Goal: Task Accomplishment & Management: Complete application form

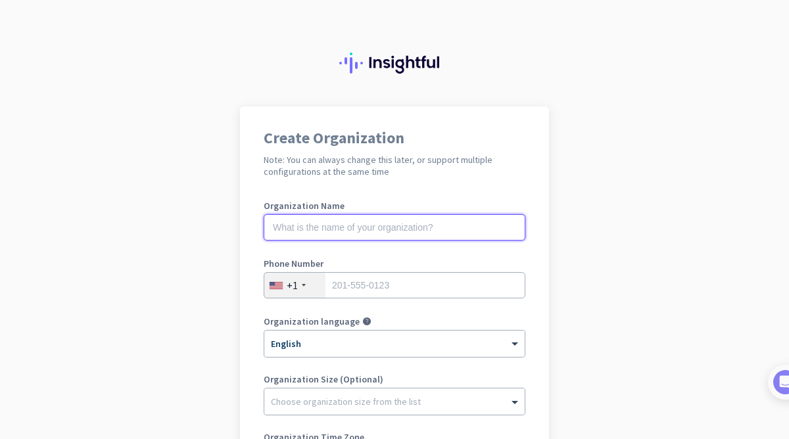
click at [403, 234] on input "text" at bounding box center [395, 227] width 262 height 26
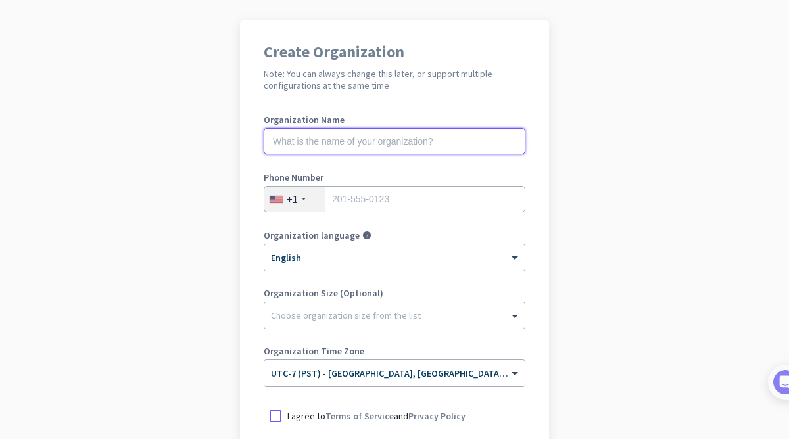
scroll to position [152, 0]
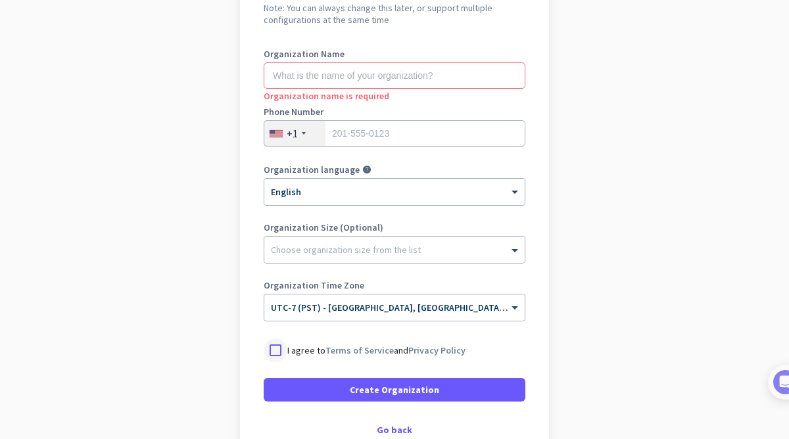
click at [280, 358] on div at bounding box center [276, 351] width 24 height 24
click at [356, 138] on input "tel" at bounding box center [395, 133] width 262 height 26
type input "3106631437"
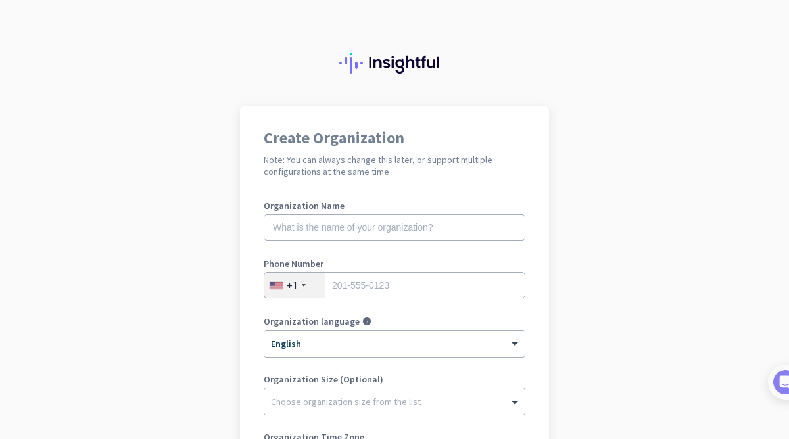
scroll to position [92, 0]
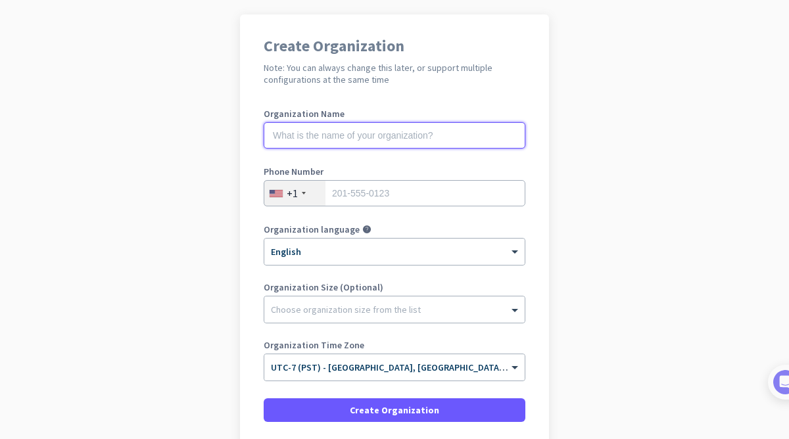
click at [352, 136] on input "text" at bounding box center [395, 135] width 262 height 26
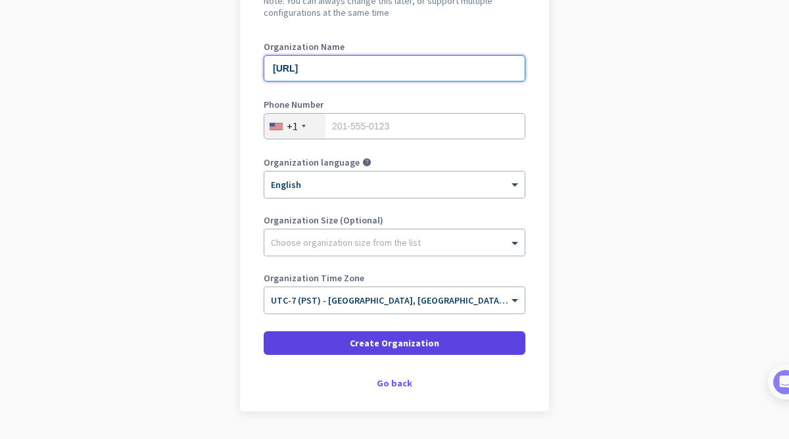
type input "[URL]"
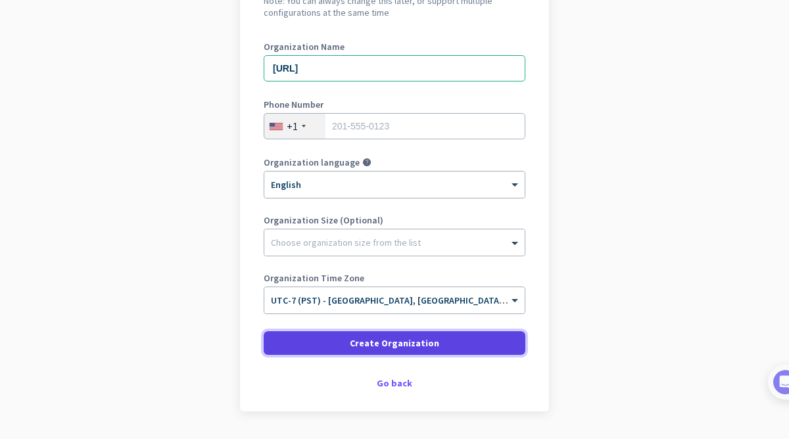
click at [403, 341] on span "Create Organization" at bounding box center [394, 343] width 89 height 13
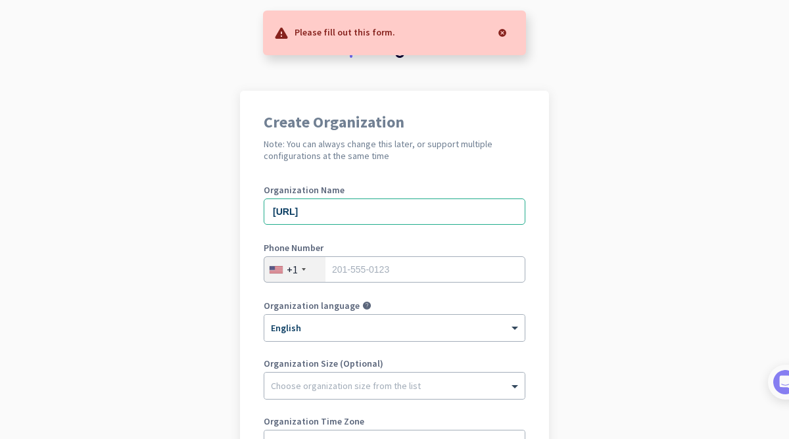
scroll to position [0, 0]
